Goal: Transaction & Acquisition: Purchase product/service

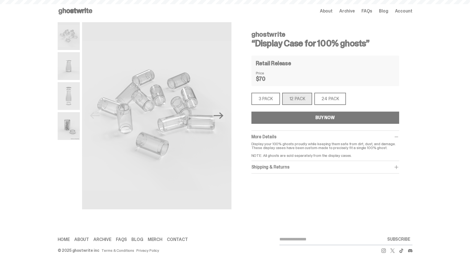
click at [329, 12] on span "About" at bounding box center [326, 11] width 13 height 4
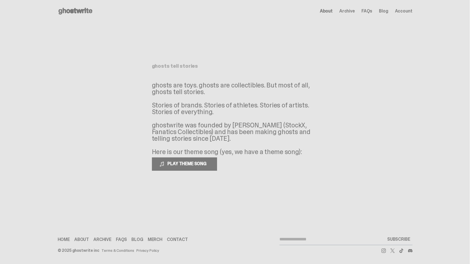
click at [93, 9] on icon at bounding box center [75, 11] width 35 height 9
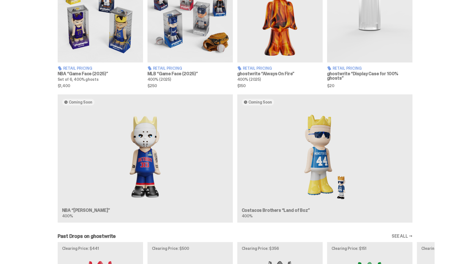
scroll to position [243, 0]
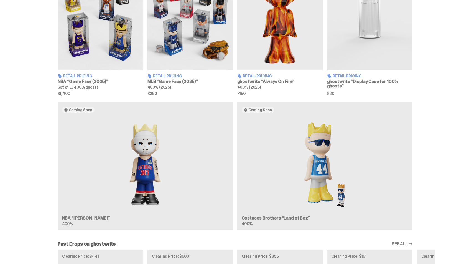
click at [190, 52] on img at bounding box center [189, 16] width 85 height 107
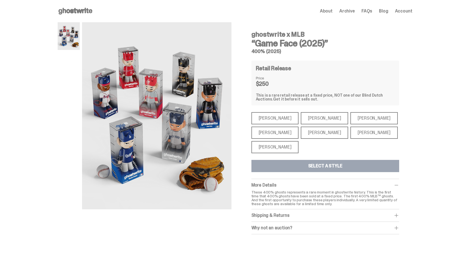
click at [273, 133] on div "Aaron Judge" at bounding box center [274, 132] width 47 height 12
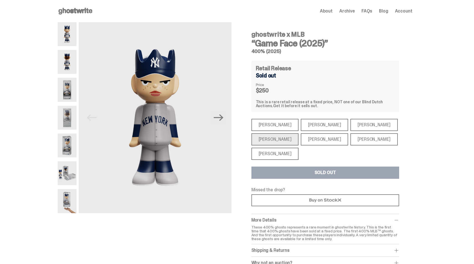
click at [276, 154] on div "Shohei Ohtani" at bounding box center [274, 153] width 47 height 12
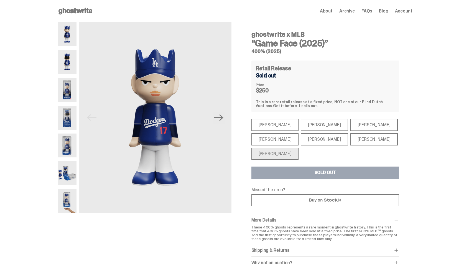
click at [313, 140] on div "Bryce Harper" at bounding box center [324, 139] width 47 height 12
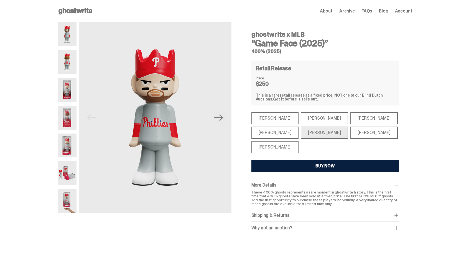
click at [279, 136] on div "Aaron Judge" at bounding box center [274, 132] width 47 height 12
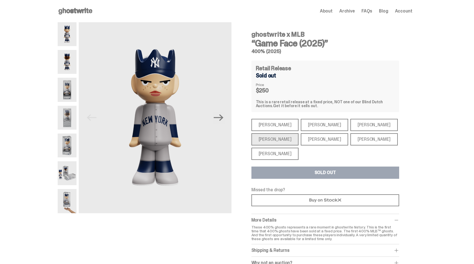
click at [280, 150] on div "Shohei Ohtani" at bounding box center [274, 153] width 47 height 12
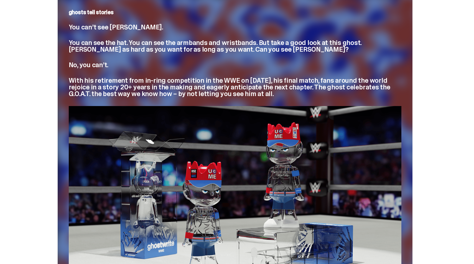
scroll to position [834, 0]
